Goal: Check status: Check status

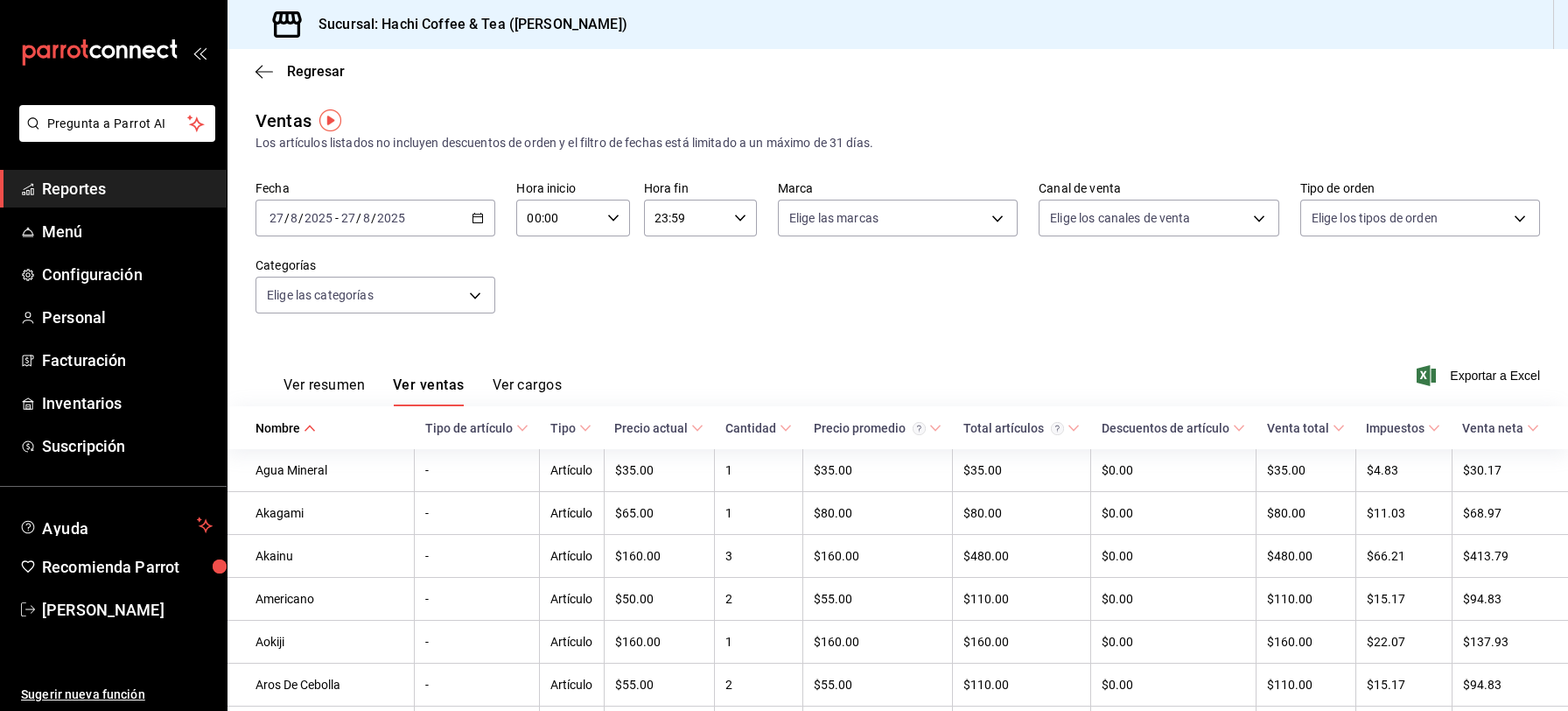
click at [108, 180] on span "Reportes" at bounding box center [127, 189] width 171 height 24
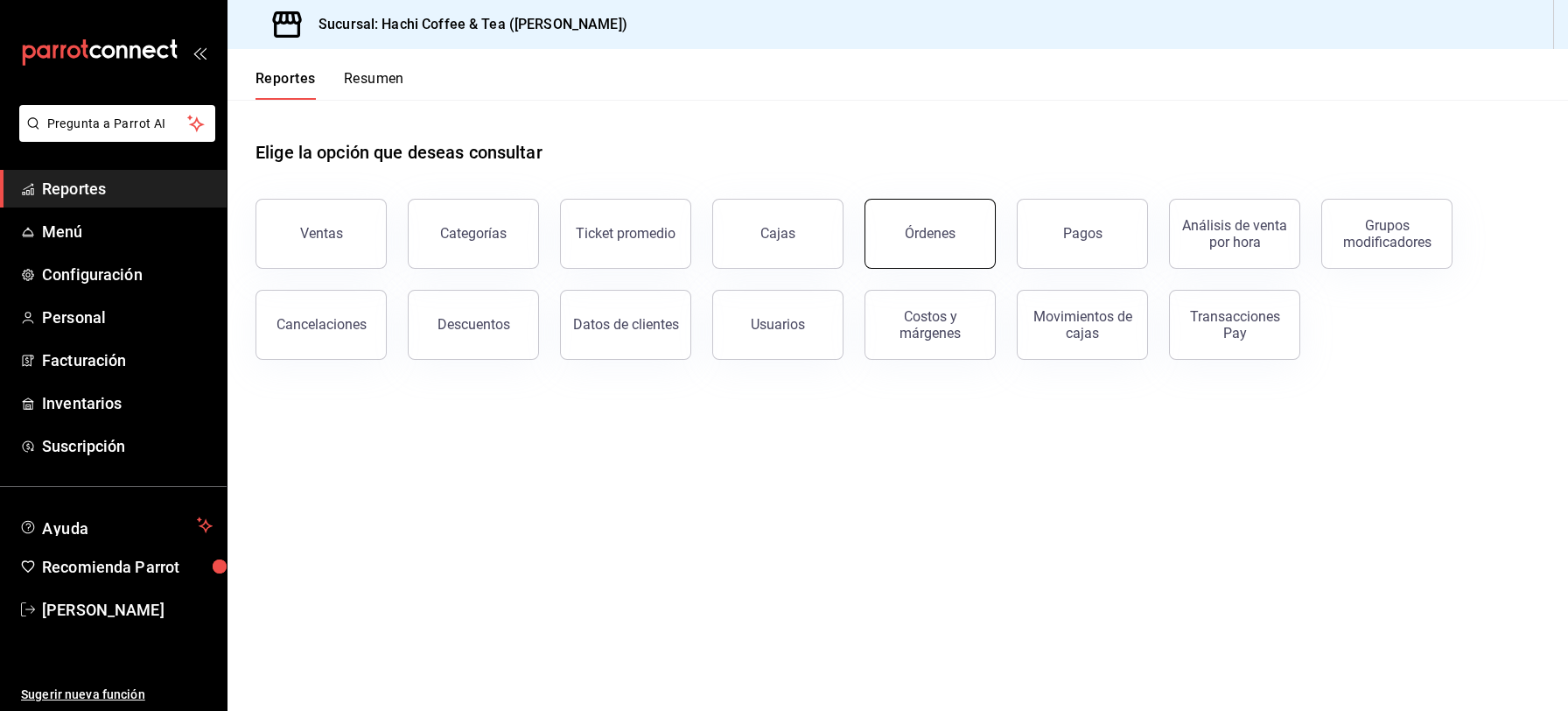
click at [952, 227] on div "Órdenes" at bounding box center [929, 233] width 50 height 17
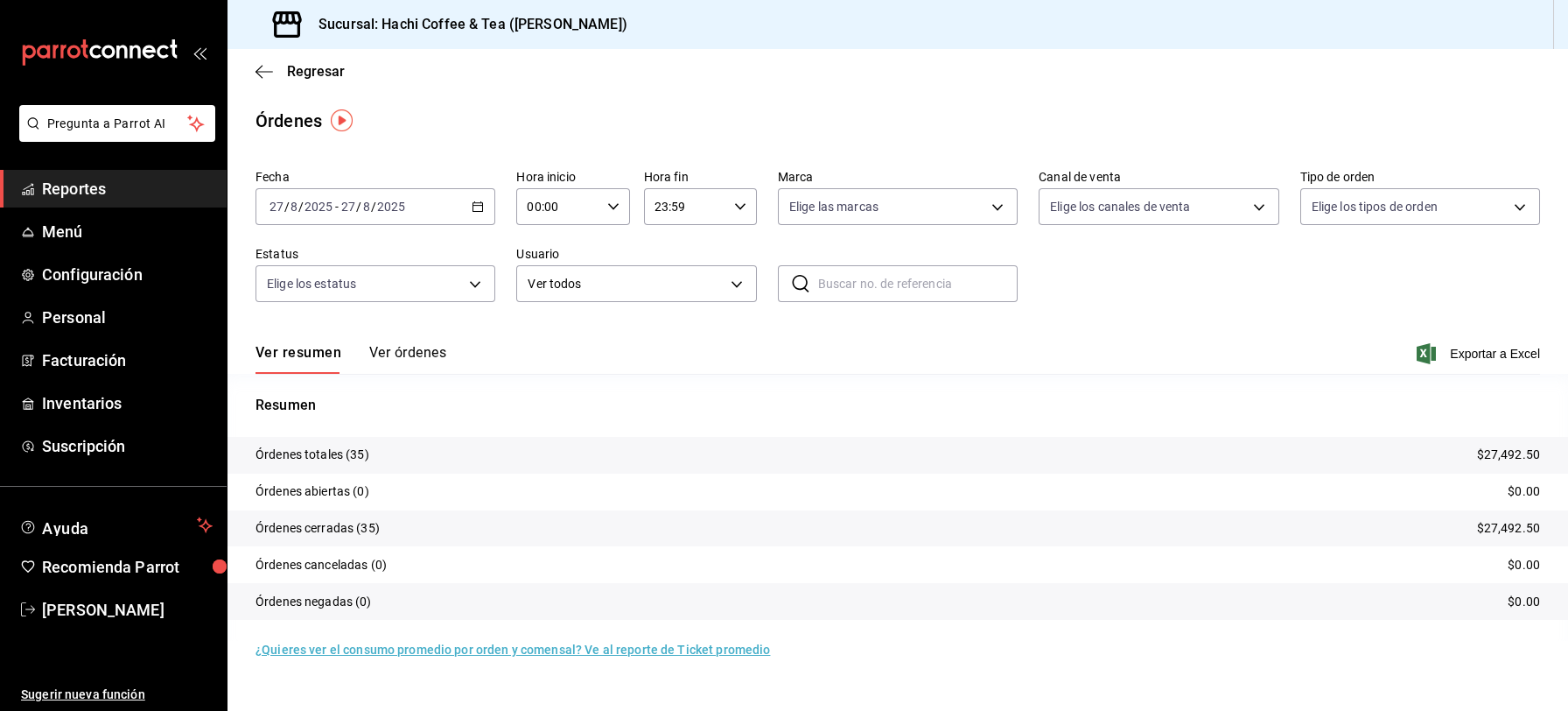
click at [59, 182] on span "Reportes" at bounding box center [127, 189] width 171 height 24
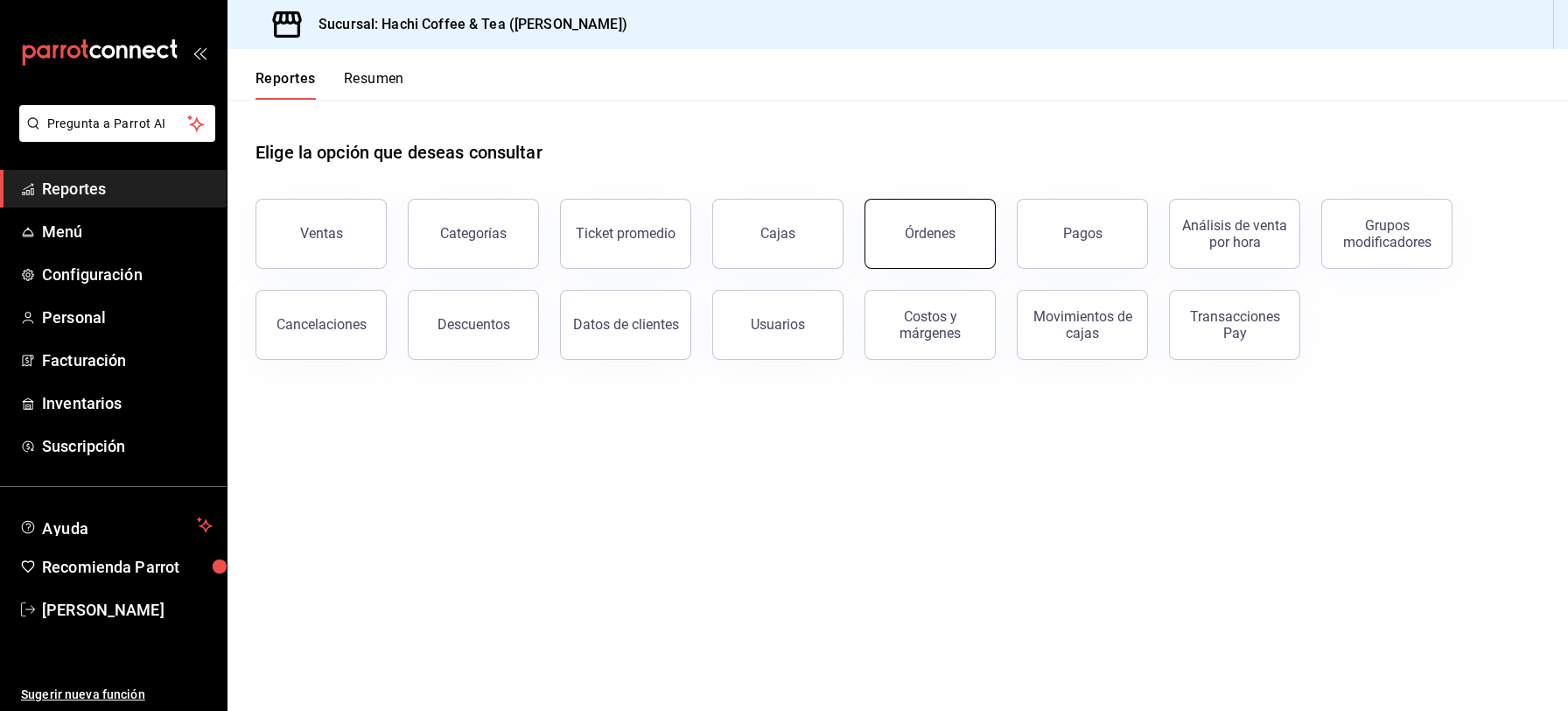
click at [951, 229] on div "Órdenes" at bounding box center [929, 233] width 50 height 17
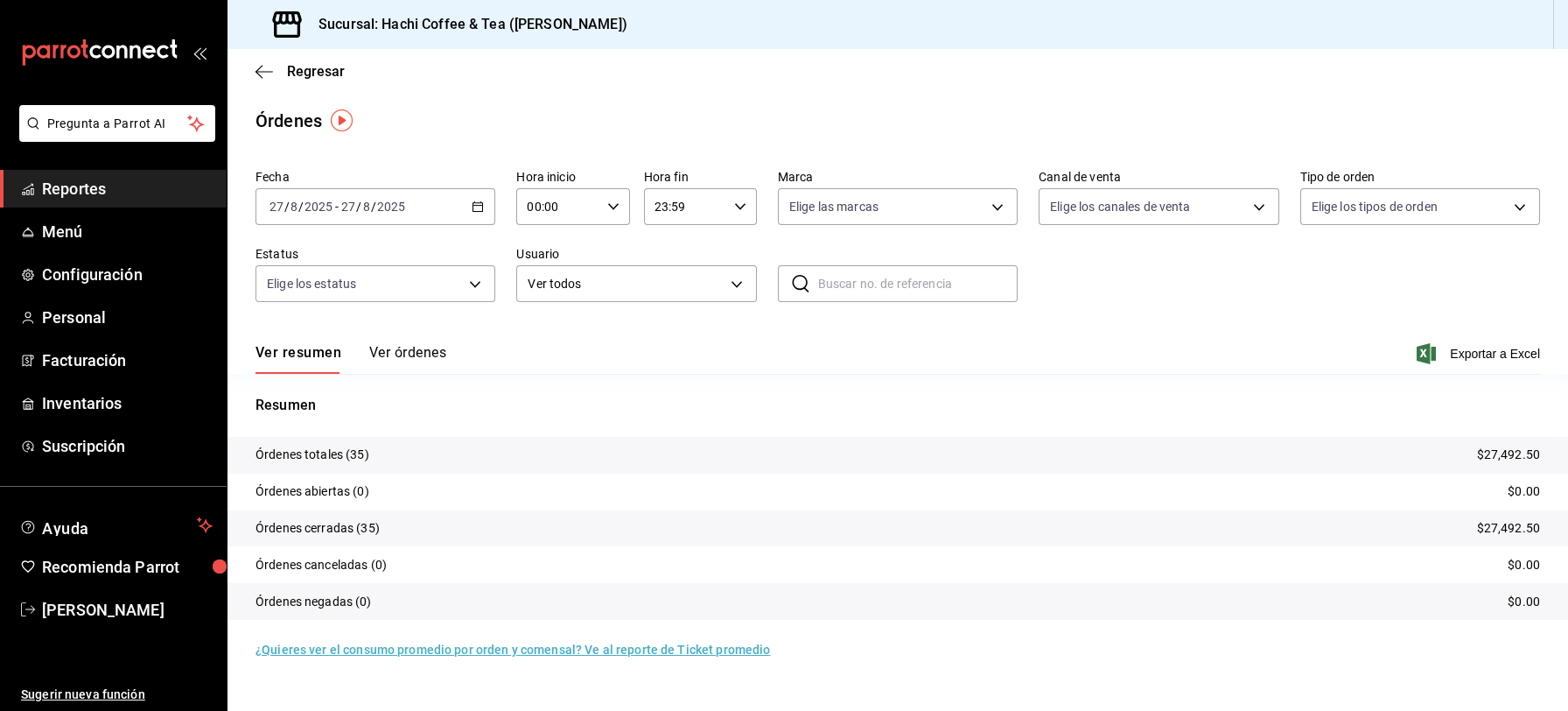
click at [478, 209] on icon "button" at bounding box center [478, 206] width 12 height 12
click at [309, 452] on span "Rango de fechas" at bounding box center [337, 456] width 135 height 19
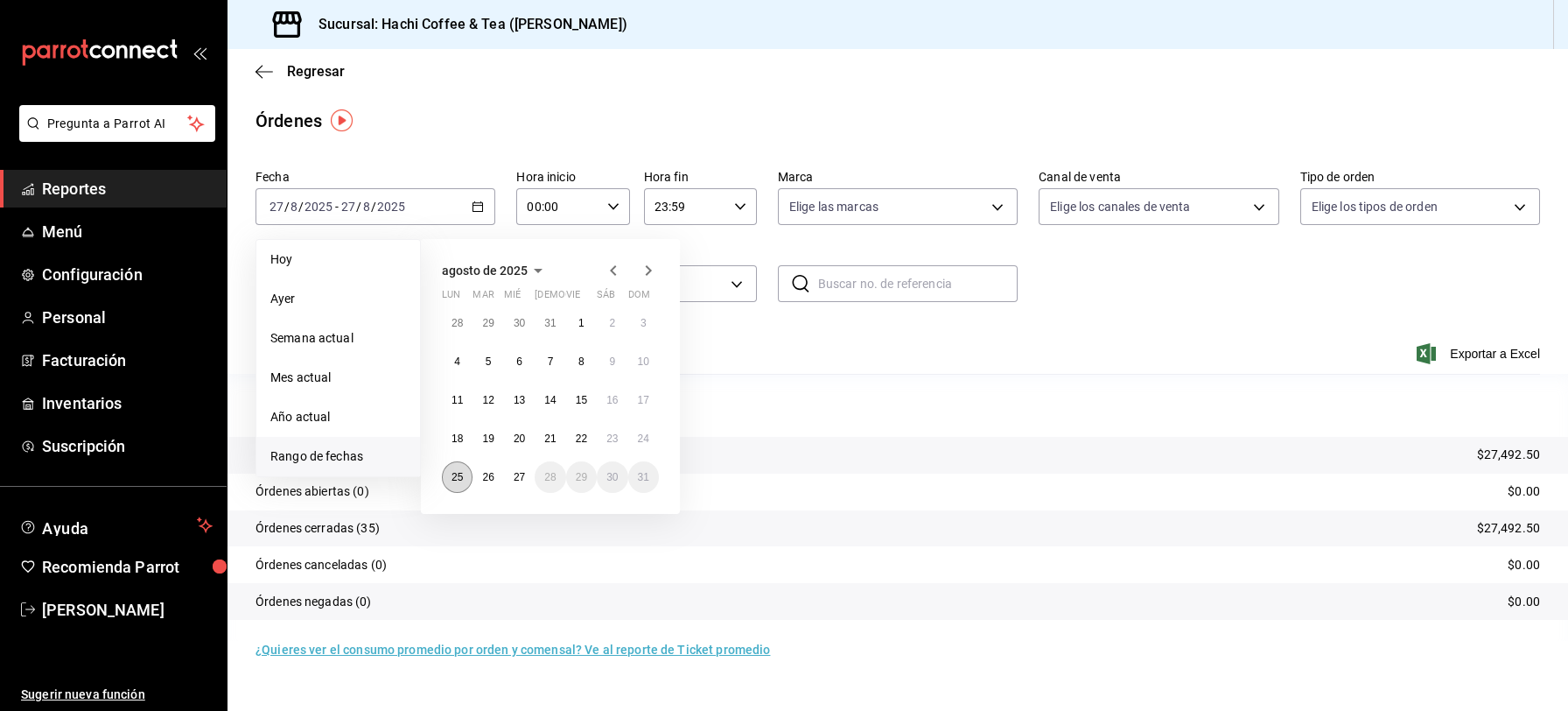
click at [455, 472] on abbr "25" at bounding box center [457, 477] width 12 height 12
click at [518, 481] on abbr "27" at bounding box center [519, 477] width 12 height 12
